Goal: Task Accomplishment & Management: Complete application form

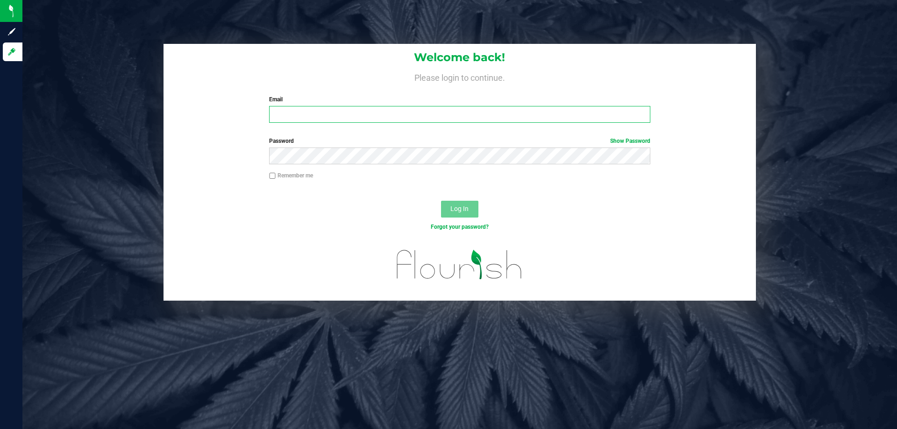
click at [307, 115] on input "Email" at bounding box center [459, 114] width 381 height 17
type input "[EMAIL_ADDRESS][DOMAIN_NAME]"
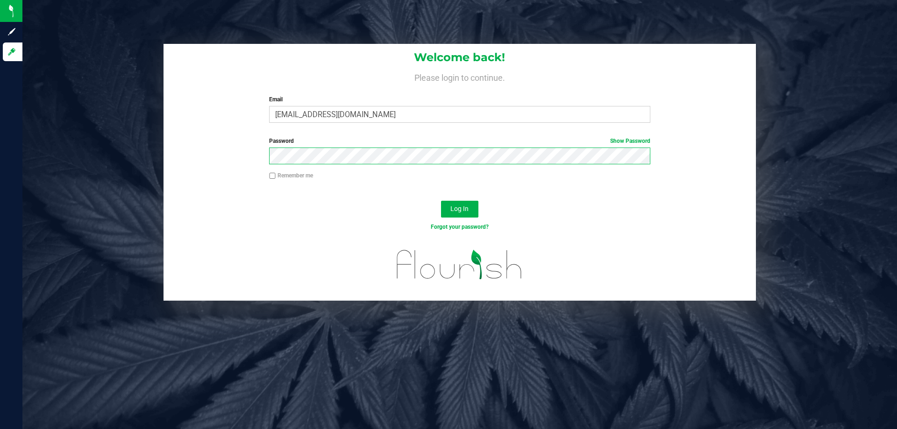
click at [441, 201] on button "Log In" at bounding box center [459, 209] width 37 height 17
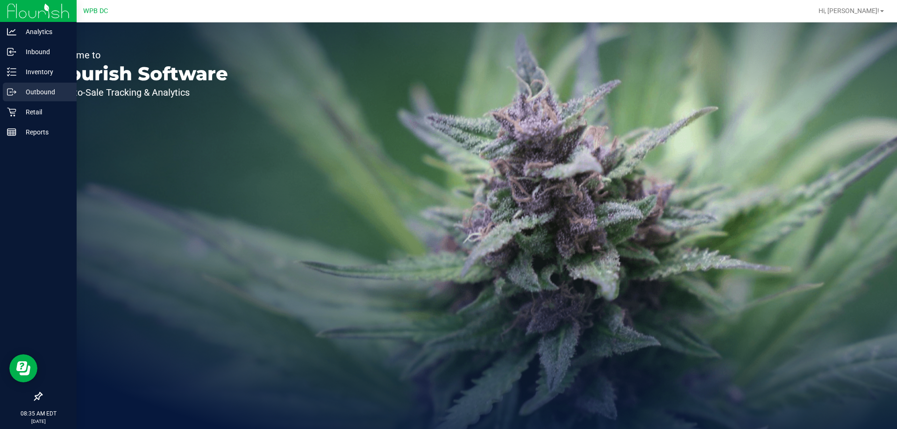
click at [40, 93] on p "Outbound" at bounding box center [44, 91] width 56 height 11
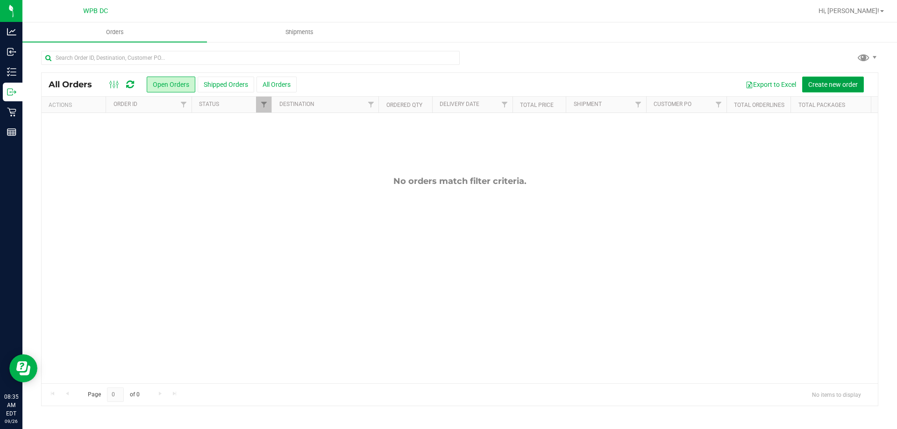
click at [825, 79] on button "Create new order" at bounding box center [833, 85] width 62 height 16
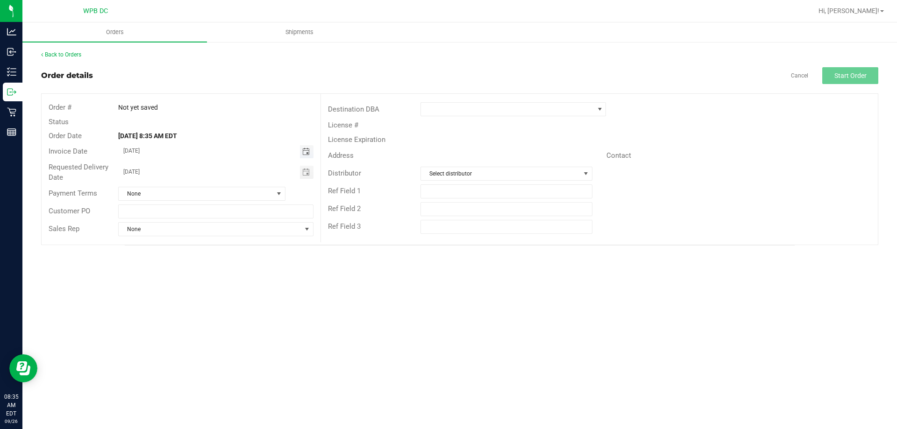
click at [308, 148] on span "Toggle calendar" at bounding box center [305, 151] width 7 height 7
click at [172, 256] on span "29" at bounding box center [175, 258] width 14 height 14
type input "[DATE]"
click at [310, 170] on span "Toggle calendar" at bounding box center [305, 172] width 7 height 7
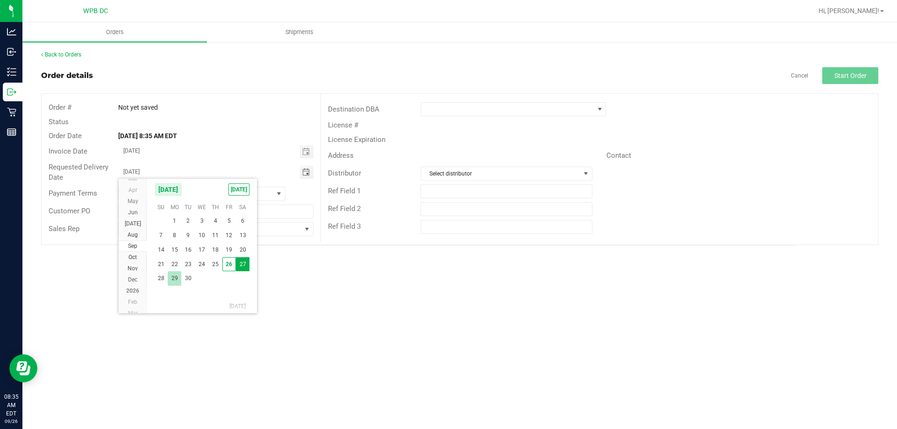
click at [173, 281] on span "29" at bounding box center [175, 278] width 14 height 14
type input "[DATE]"
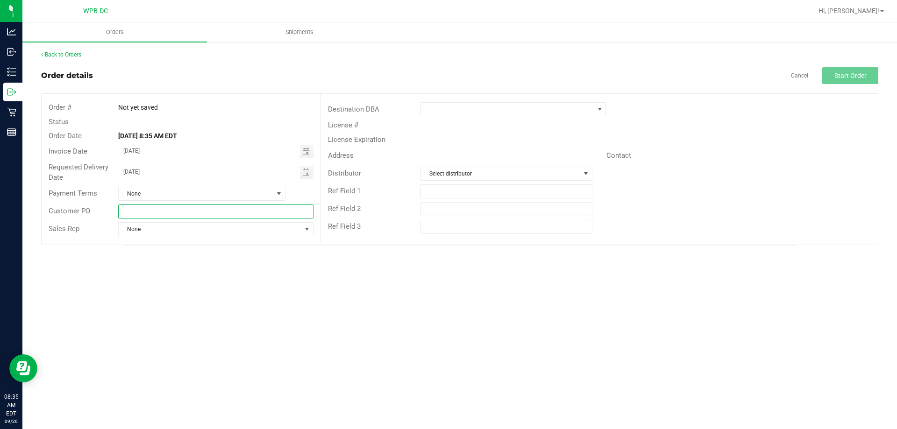
click at [197, 211] on input "text" at bounding box center [215, 212] width 195 height 14
type input "KWWC09292025"
click at [526, 109] on span at bounding box center [507, 109] width 173 height 13
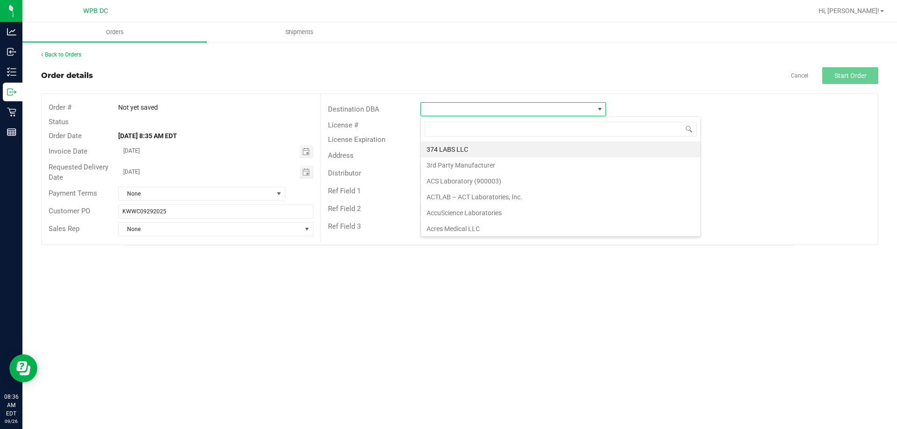
scroll to position [14, 185]
type input "key"
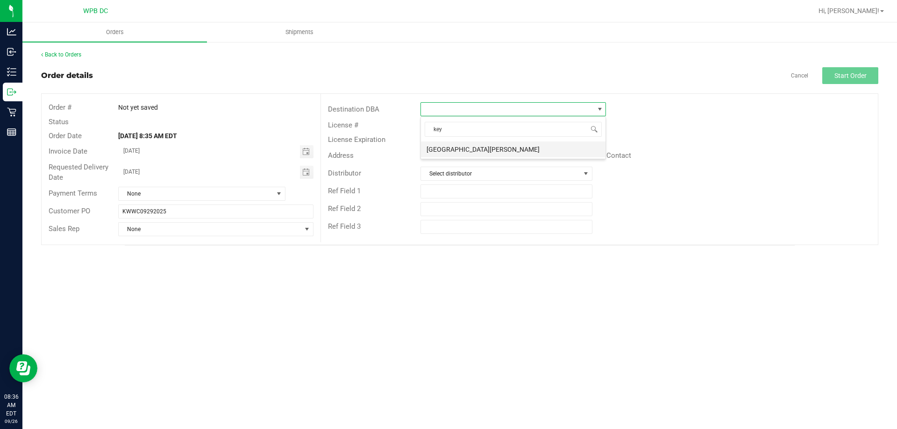
click at [508, 145] on li "[GEOGRAPHIC_DATA][PERSON_NAME]" at bounding box center [513, 150] width 185 height 16
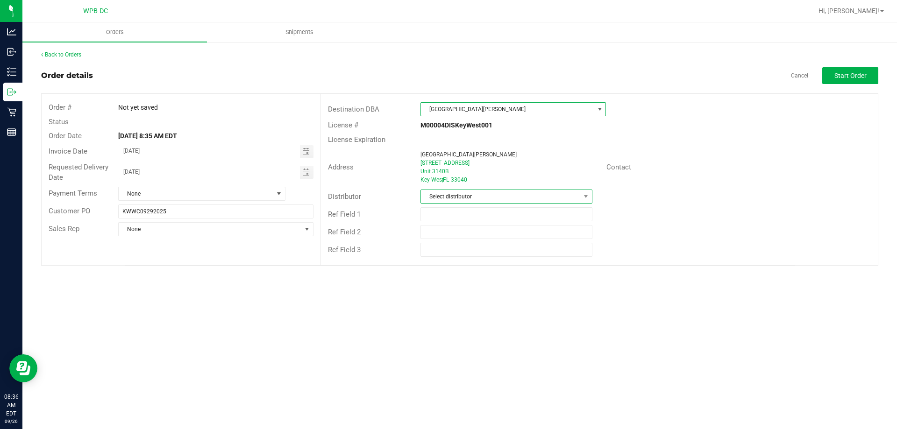
click at [466, 196] on span "Select distributor" at bounding box center [500, 196] width 159 height 13
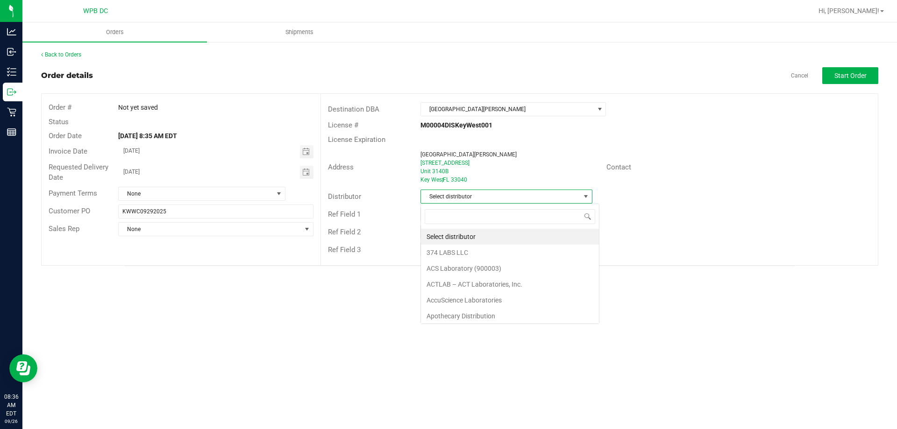
scroll to position [14, 172]
type input "wpb dc"
click at [458, 235] on li "WPB DC" at bounding box center [506, 237] width 171 height 16
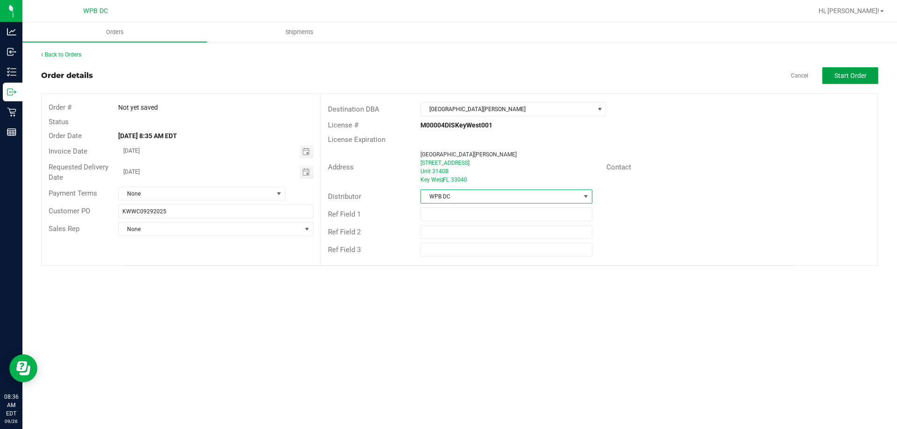
click at [866, 78] on button "Start Order" at bounding box center [850, 75] width 56 height 17
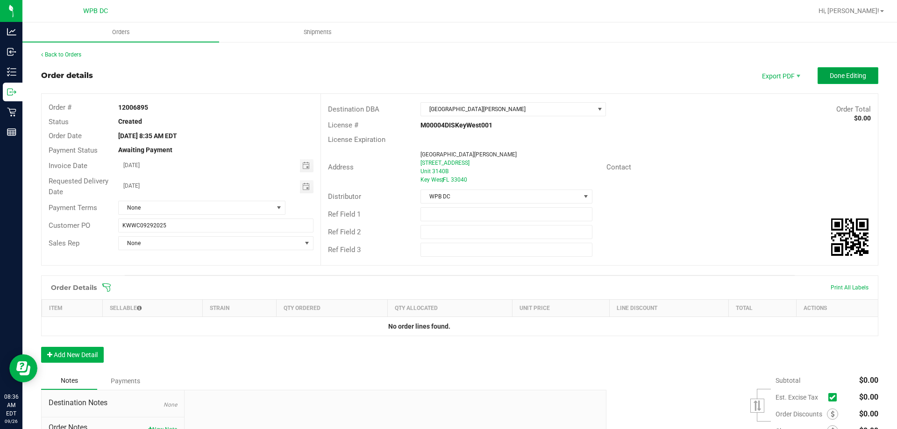
click at [833, 77] on span "Done Editing" at bounding box center [848, 75] width 36 height 7
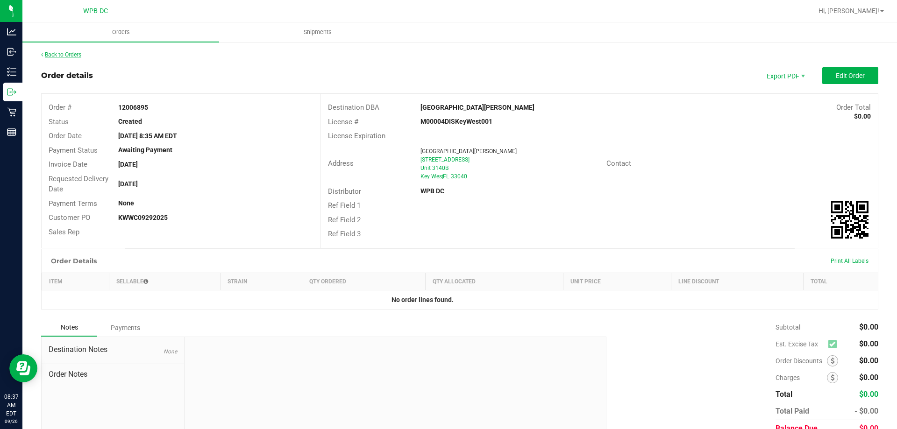
click at [75, 56] on link "Back to Orders" at bounding box center [61, 54] width 40 height 7
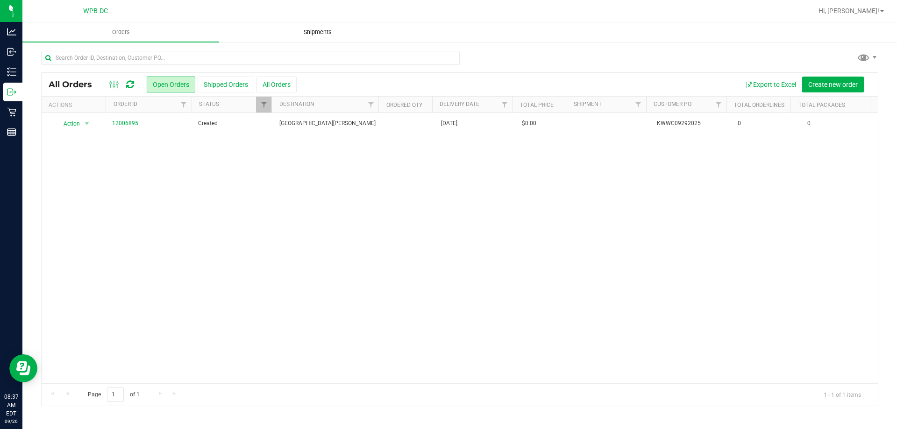
click at [321, 30] on span "Shipments" at bounding box center [317, 32] width 53 height 8
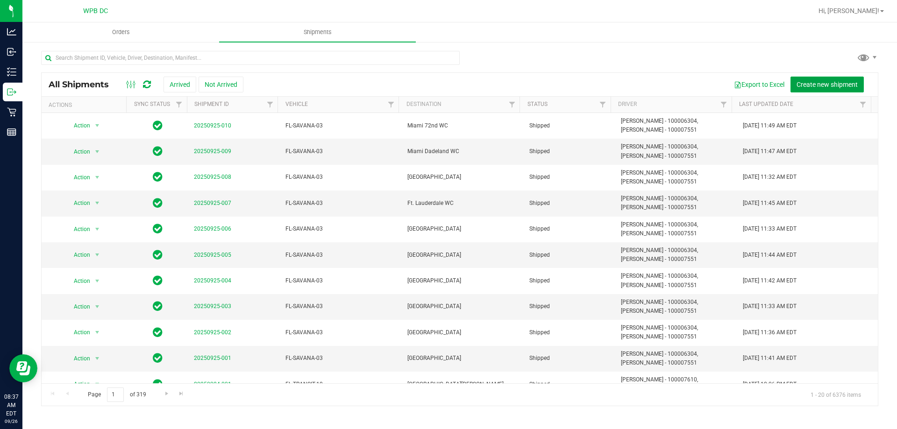
click at [835, 82] on span "Create new shipment" at bounding box center [827, 84] width 61 height 7
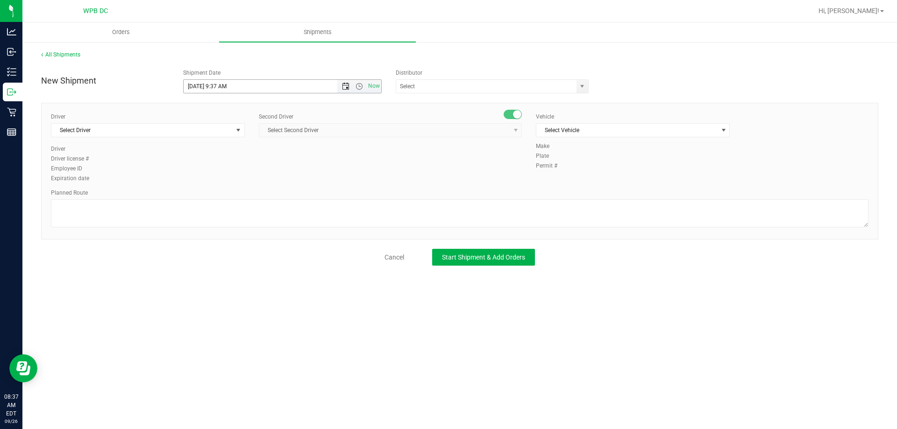
click at [349, 84] on span "Open the date view" at bounding box center [345, 86] width 7 height 7
drag, startPoint x: 202, startPoint y: 199, endPoint x: 219, endPoint y: 192, distance: 18.7
click at [202, 197] on link "29" at bounding box center [206, 196] width 14 height 14
click at [360, 86] on span "Open the time view" at bounding box center [359, 86] width 7 height 7
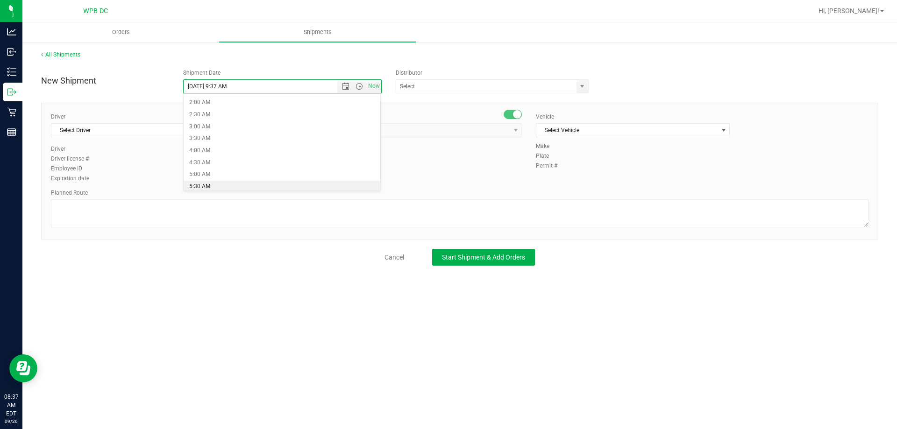
click at [200, 186] on li "5:30 AM" at bounding box center [282, 187] width 197 height 12
click at [362, 86] on span "Open the time view" at bounding box center [359, 86] width 7 height 7
click at [214, 154] on li "6:00 AM" at bounding box center [282, 151] width 197 height 12
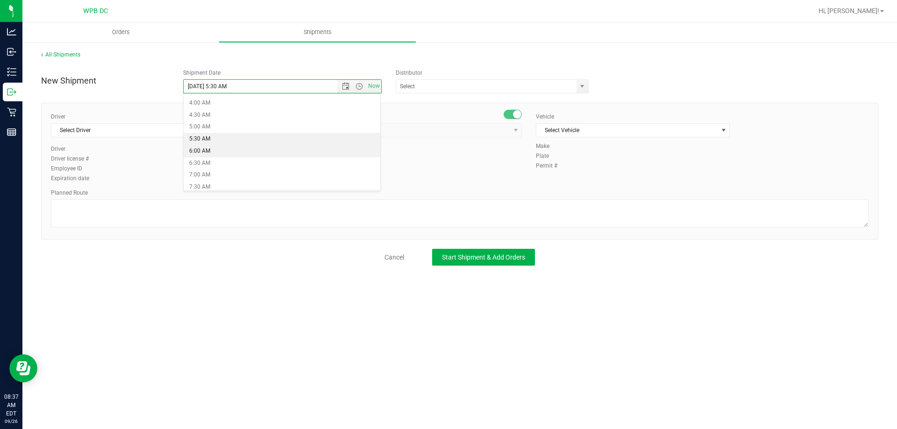
type input "[DATE] 6:00 AM"
click at [437, 91] on input "text" at bounding box center [483, 86] width 175 height 13
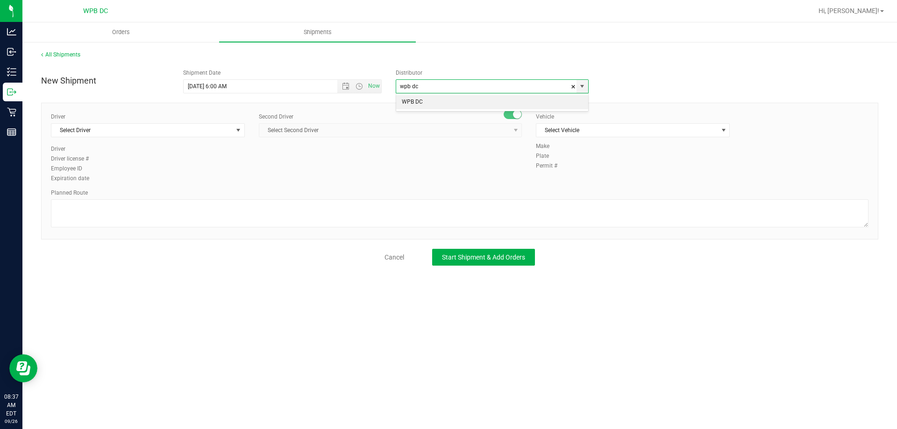
click at [427, 100] on li "WPB DC" at bounding box center [492, 102] width 192 height 14
type input "WPB DC"
click at [242, 131] on span "select" at bounding box center [238, 130] width 7 height 7
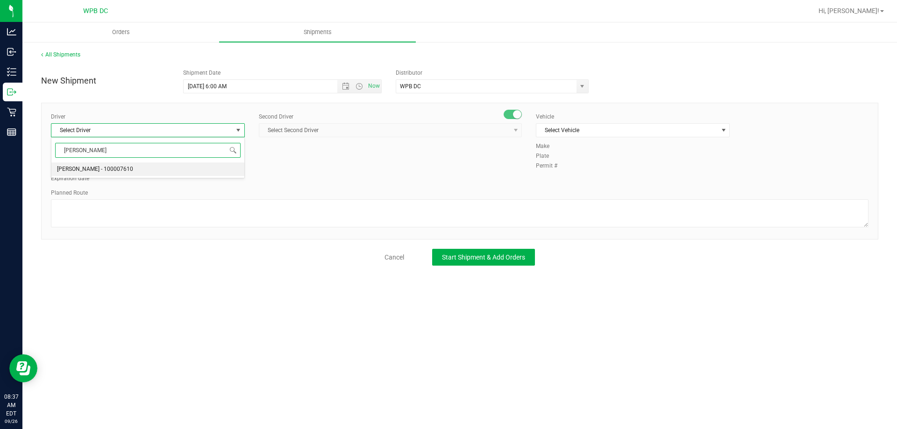
click at [157, 173] on li "[PERSON_NAME] - 100007610" at bounding box center [147, 170] width 193 height 14
type input "[PERSON_NAME]"
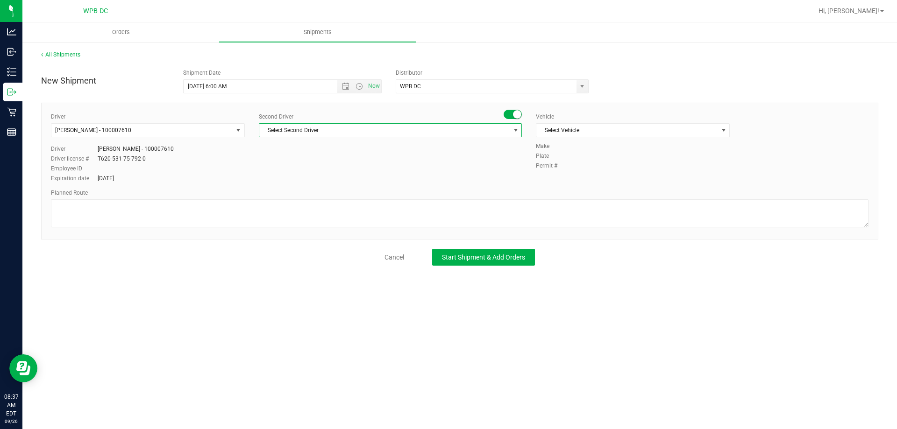
click at [309, 129] on span "Select Second Driver" at bounding box center [384, 130] width 250 height 13
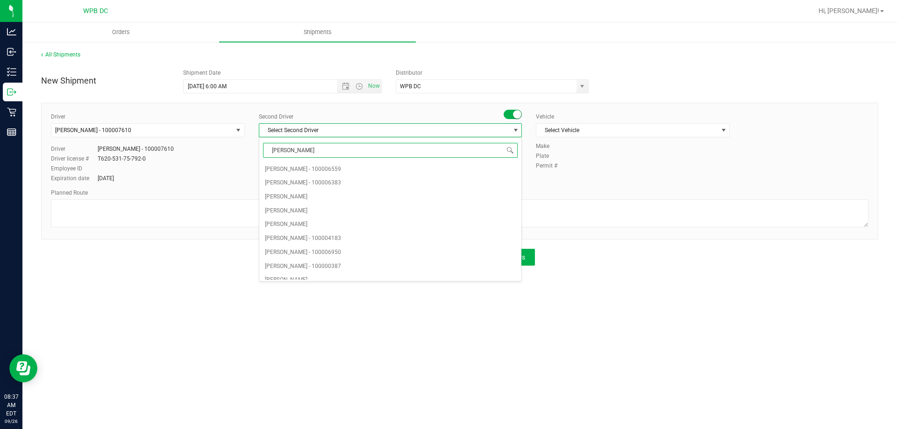
type input "[PERSON_NAME]"
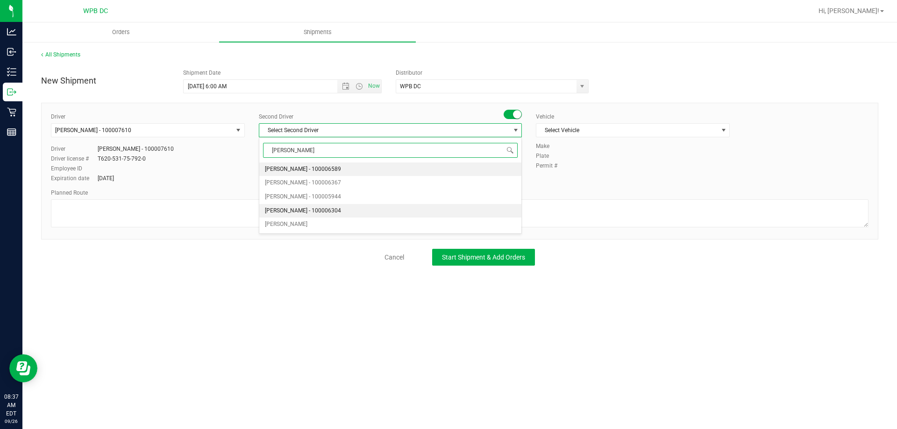
click at [320, 213] on span "[PERSON_NAME] - 100006304" at bounding box center [303, 211] width 76 height 12
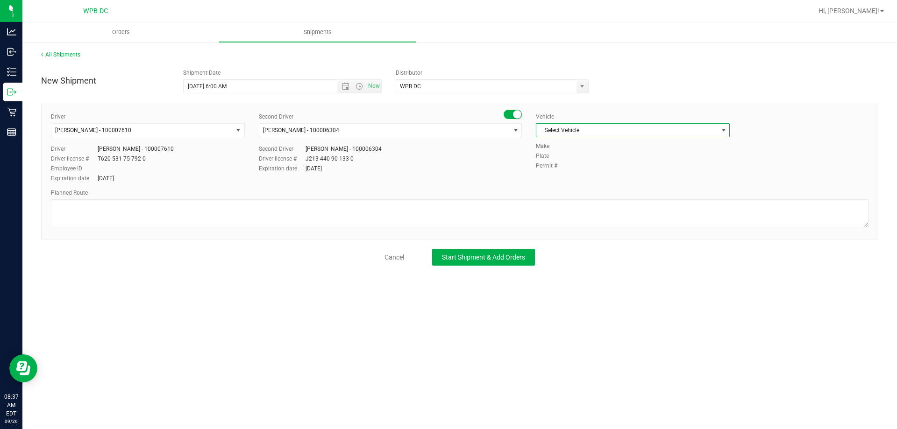
click at [555, 130] on span "Select Vehicle" at bounding box center [626, 130] width 181 height 13
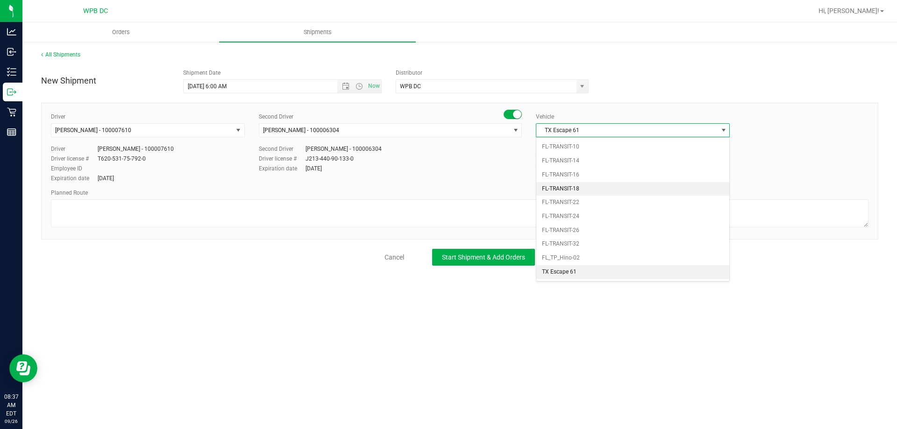
click at [565, 190] on li "FL-TRANSIT-18" at bounding box center [632, 189] width 193 height 14
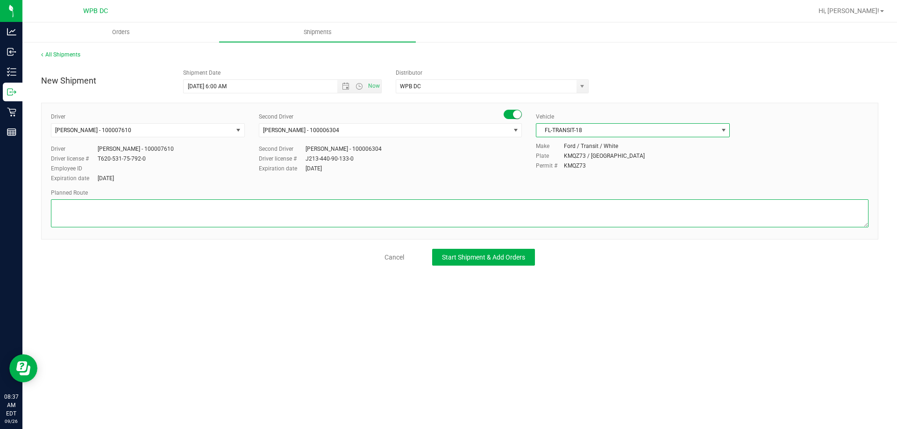
click at [72, 205] on textarea at bounding box center [460, 214] width 818 height 28
type textarea "k"
type textarea "KW WC TOTES SEAL# WPB DC>>>KW WC"
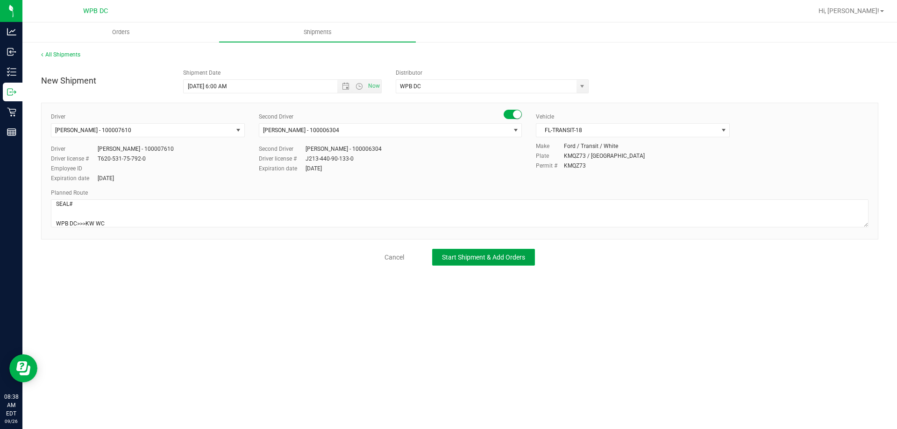
click at [505, 261] on span "Start Shipment & Add Orders" at bounding box center [483, 257] width 83 height 7
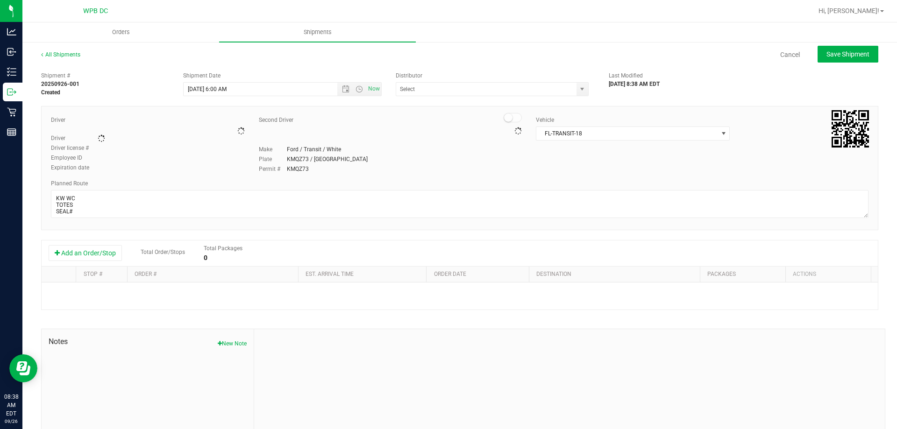
type input "WPB DC"
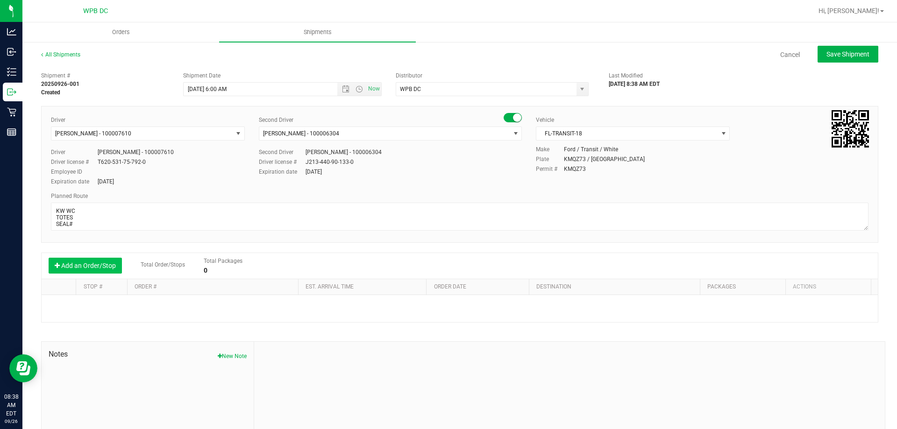
click at [98, 268] on button "Add an Order/Stop" at bounding box center [85, 266] width 73 height 16
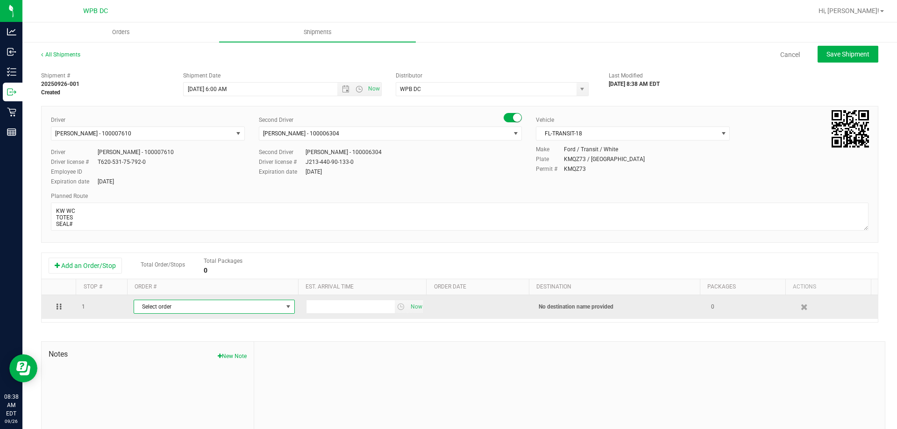
drag, startPoint x: 178, startPoint y: 306, endPoint x: 179, endPoint y: 300, distance: 5.7
click at [180, 304] on span "Select order" at bounding box center [208, 306] width 149 height 13
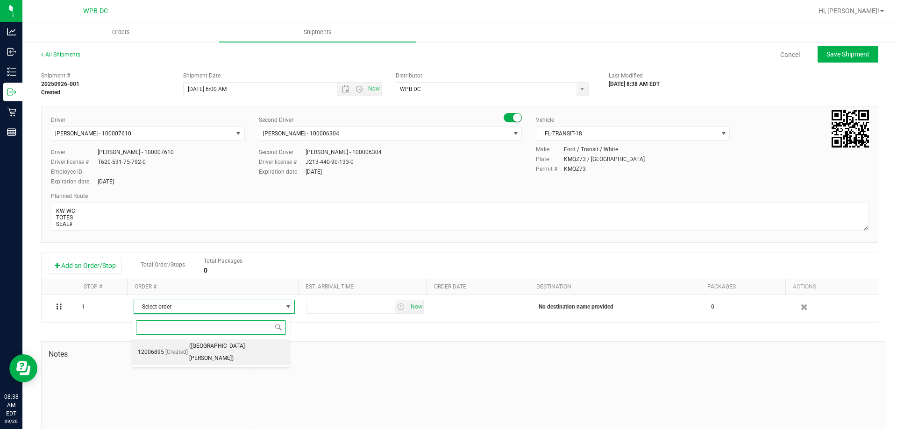
click at [169, 347] on span "[Created]" at bounding box center [176, 353] width 22 height 12
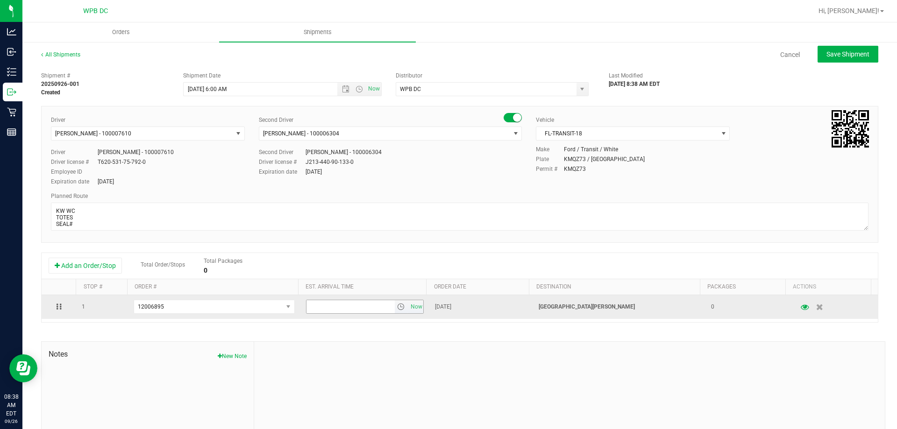
click at [397, 308] on span "select" at bounding box center [400, 306] width 7 height 7
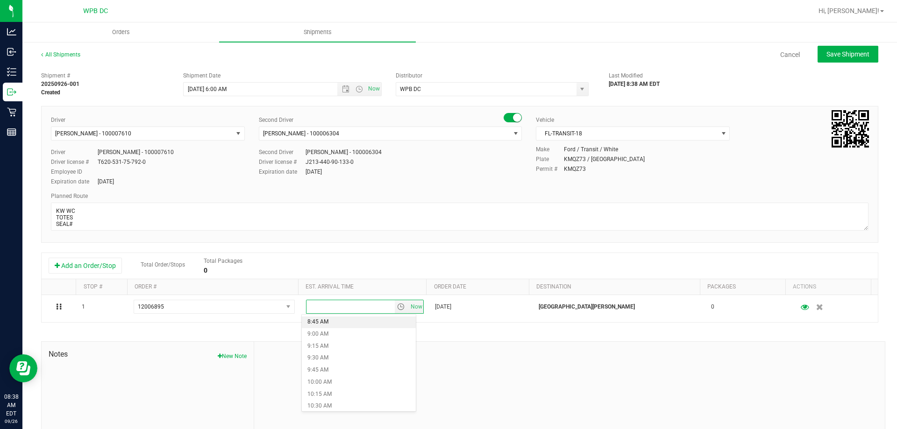
scroll to position [467, 0]
click at [312, 385] on li "11:00 AM" at bounding box center [359, 384] width 114 height 12
click at [856, 52] on span "Save Shipment" at bounding box center [848, 53] width 43 height 7
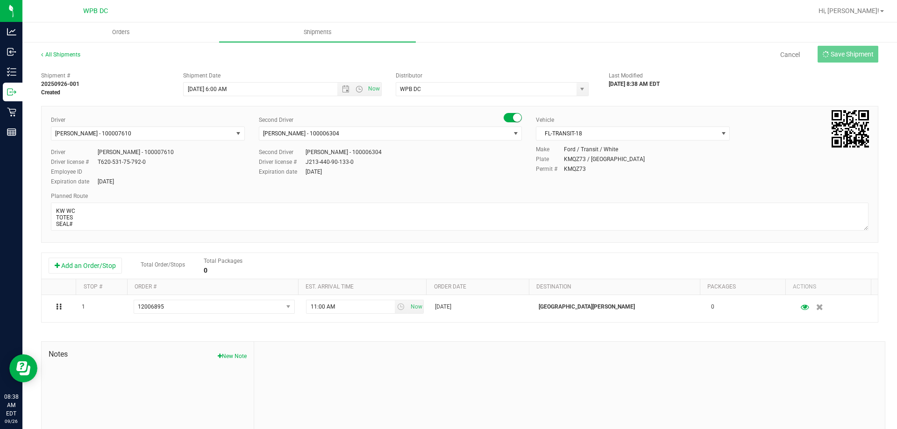
type input "[DATE] 10:00 AM"
